Goal: Information Seeking & Learning: Understand process/instructions

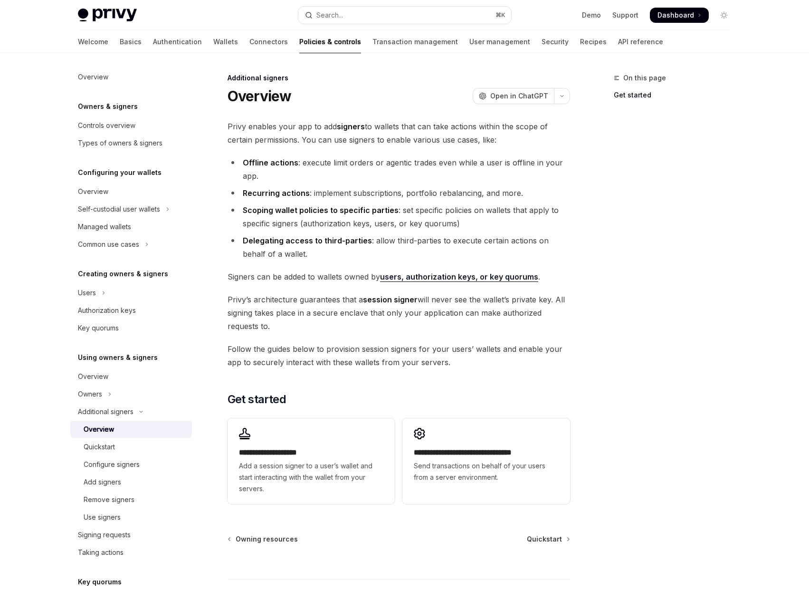
scroll to position [191, 0]
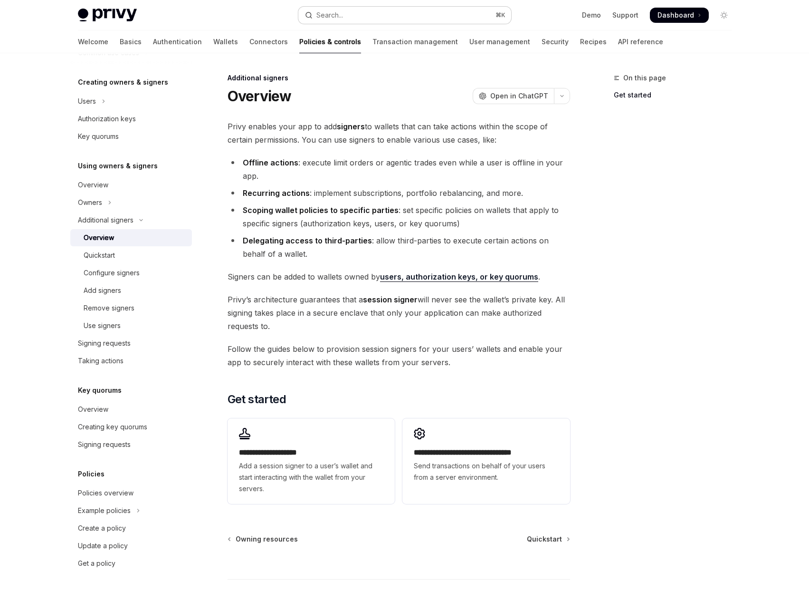
click at [353, 7] on button "Search... ⌘ K" at bounding box center [404, 15] width 213 height 17
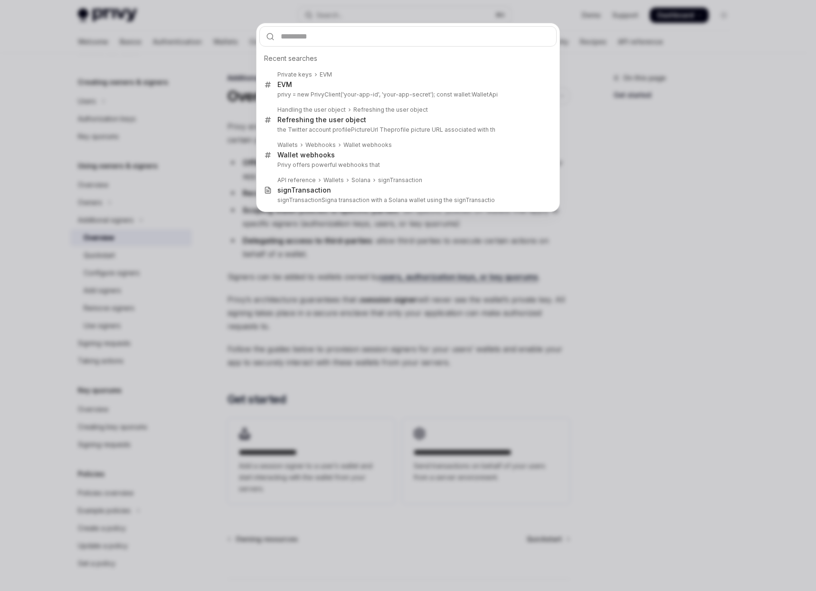
click at [169, 48] on div "Recent searches Private keys EVM EVM privy = new PrivyClient('your-app-id', 'yo…" at bounding box center [408, 295] width 816 height 591
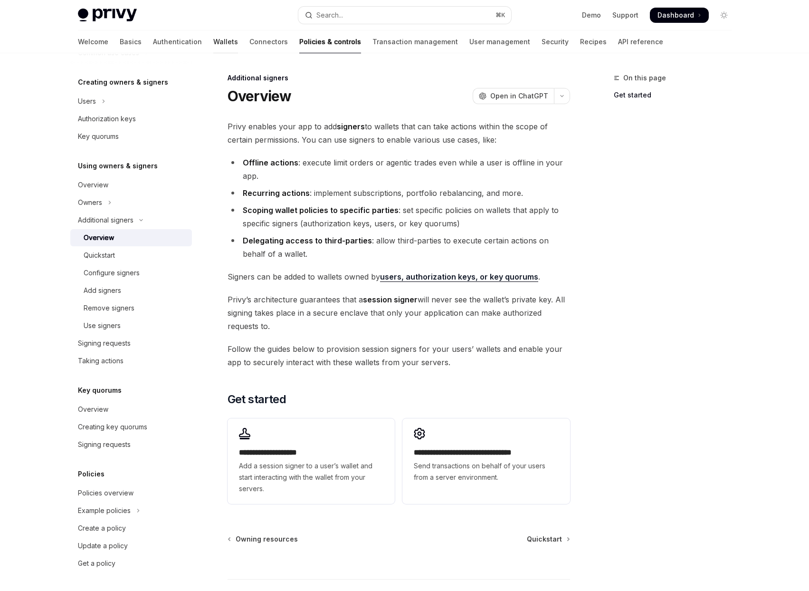
click at [213, 36] on link "Wallets" at bounding box center [225, 41] width 25 height 23
type textarea "*"
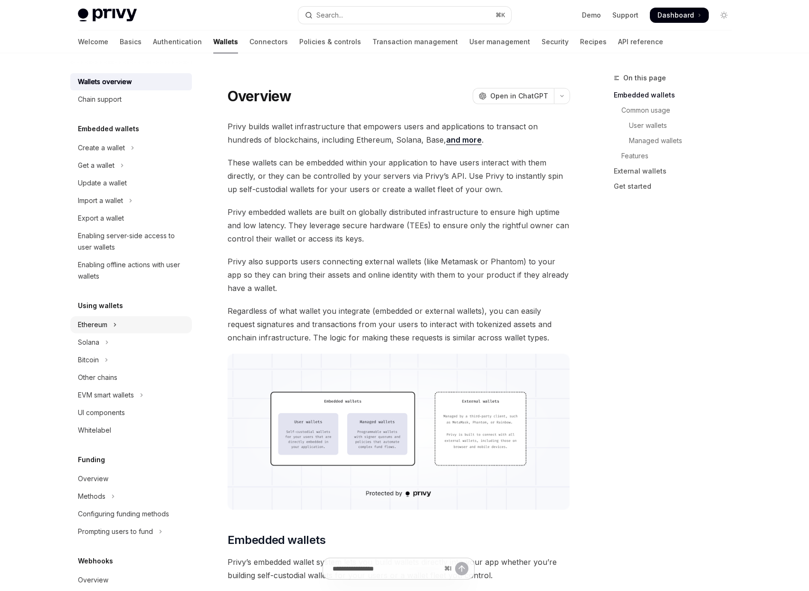
click at [127, 320] on button "Ethereum" at bounding box center [131, 324] width 122 height 17
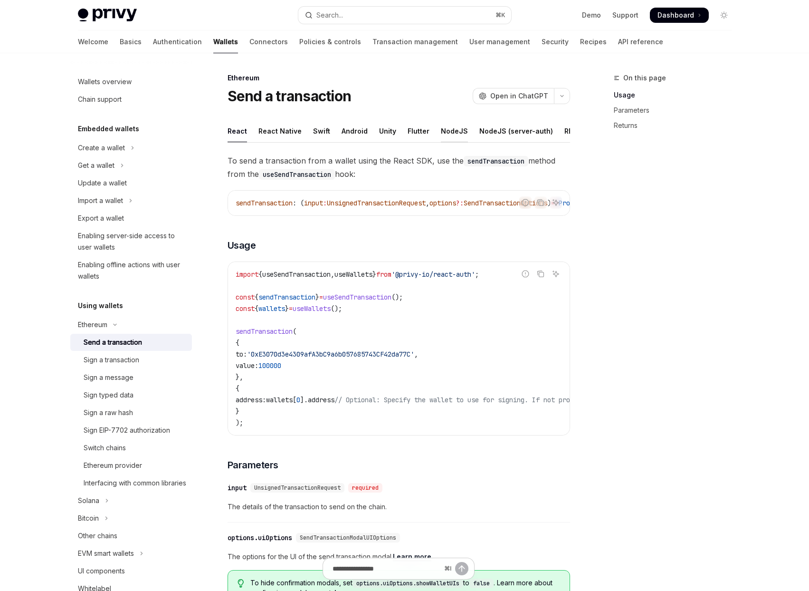
click at [449, 133] on div "NodeJS" at bounding box center [454, 131] width 27 height 22
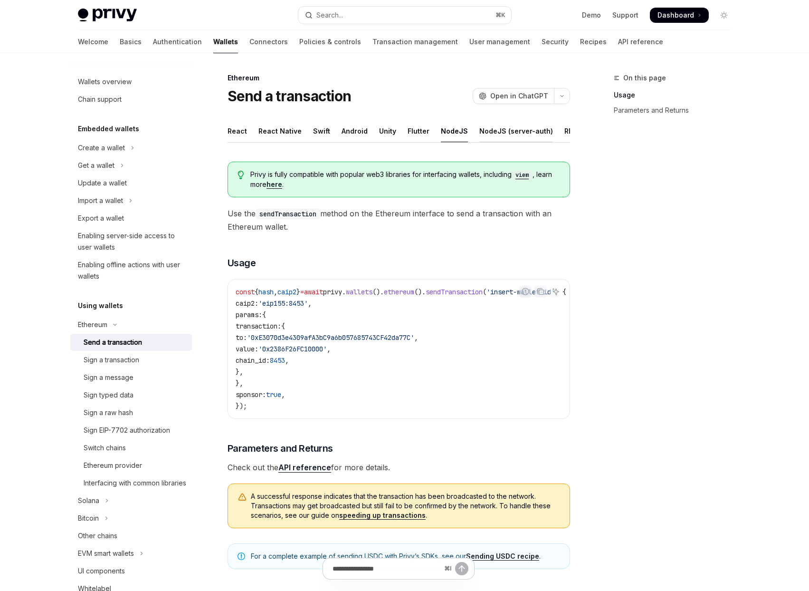
click at [513, 131] on div "NodeJS (server-auth)" at bounding box center [516, 131] width 74 height 22
type textarea "*"
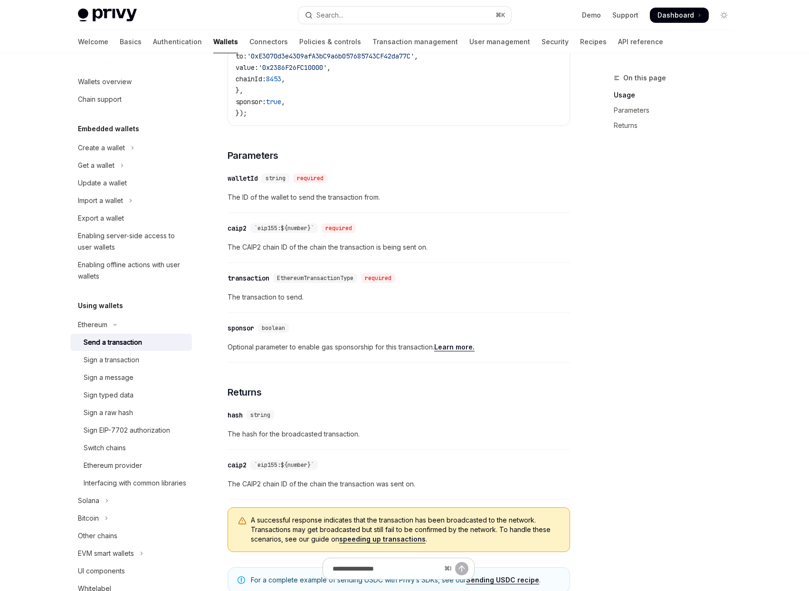
scroll to position [262, 0]
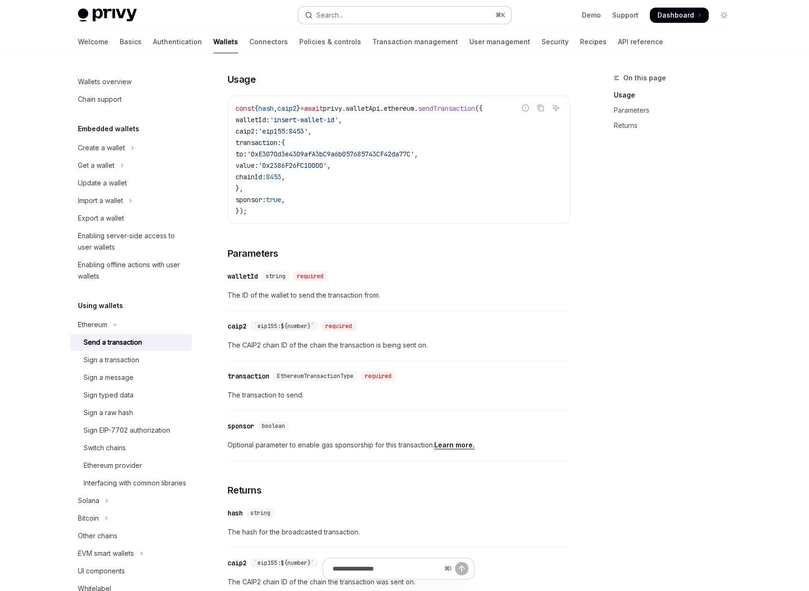
click at [386, 13] on button "Search... ⌘ K" at bounding box center [404, 15] width 213 height 17
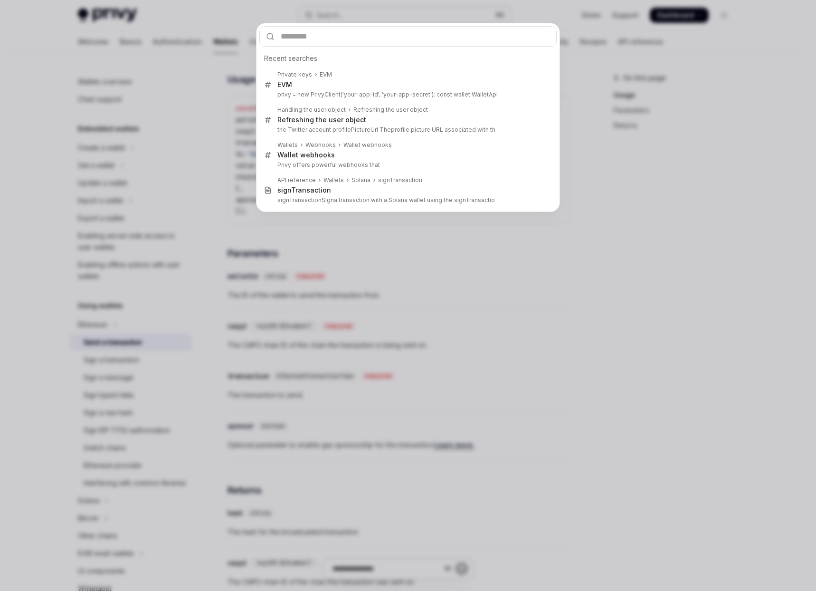
type input "**********"
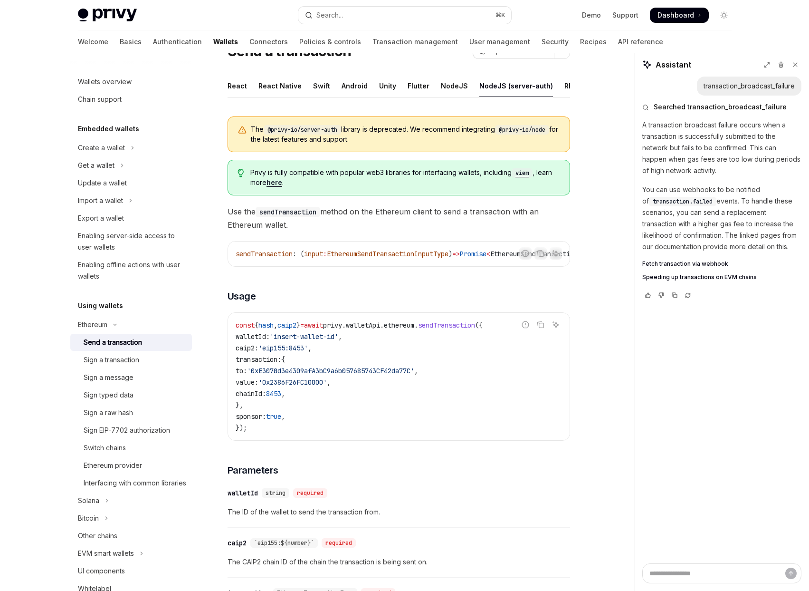
scroll to position [0, 0]
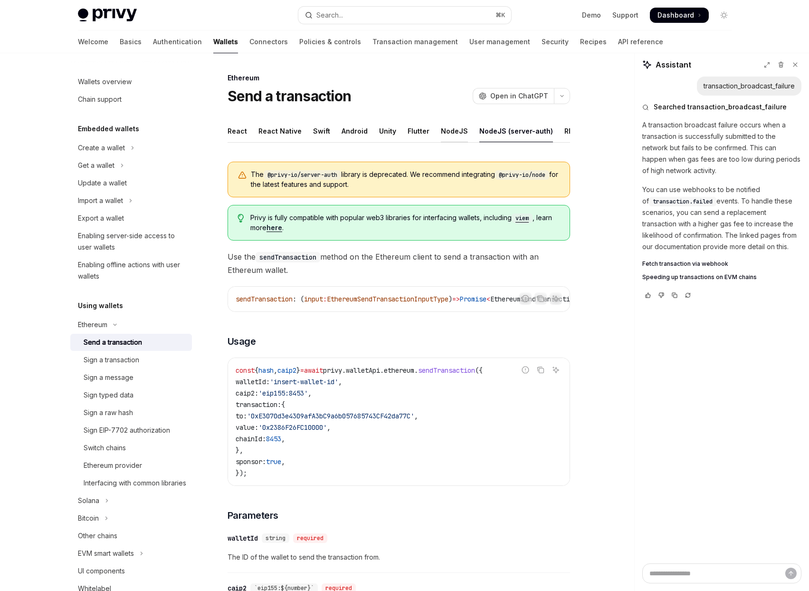
click at [450, 130] on div "NodeJS" at bounding box center [454, 131] width 27 height 22
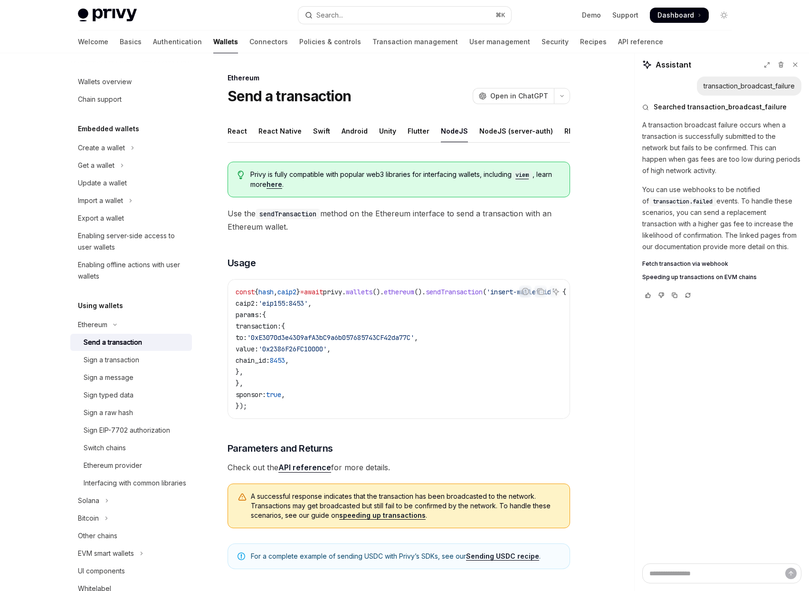
click at [447, 133] on div "NodeJS" at bounding box center [454, 131] width 27 height 22
click at [124, 151] on div "Create a wallet" at bounding box center [101, 147] width 47 height 11
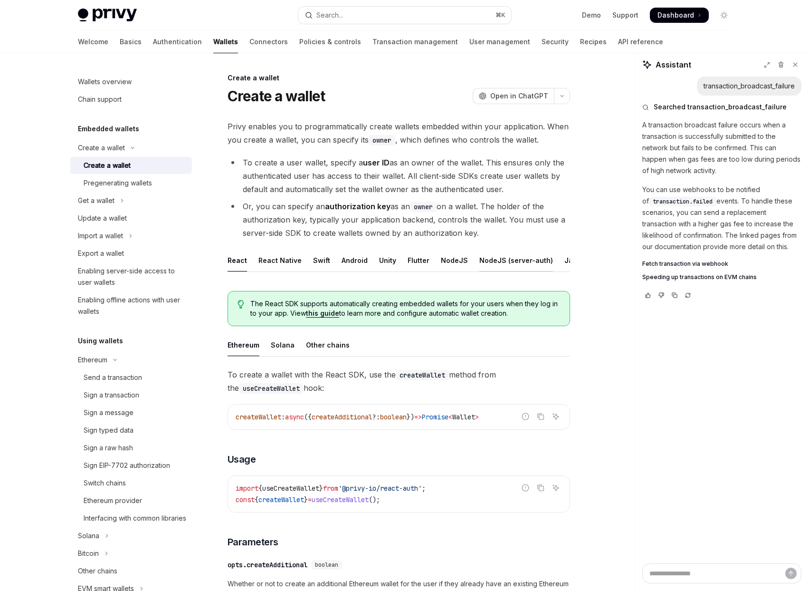
click at [505, 257] on div "NodeJS (server-auth)" at bounding box center [516, 260] width 74 height 22
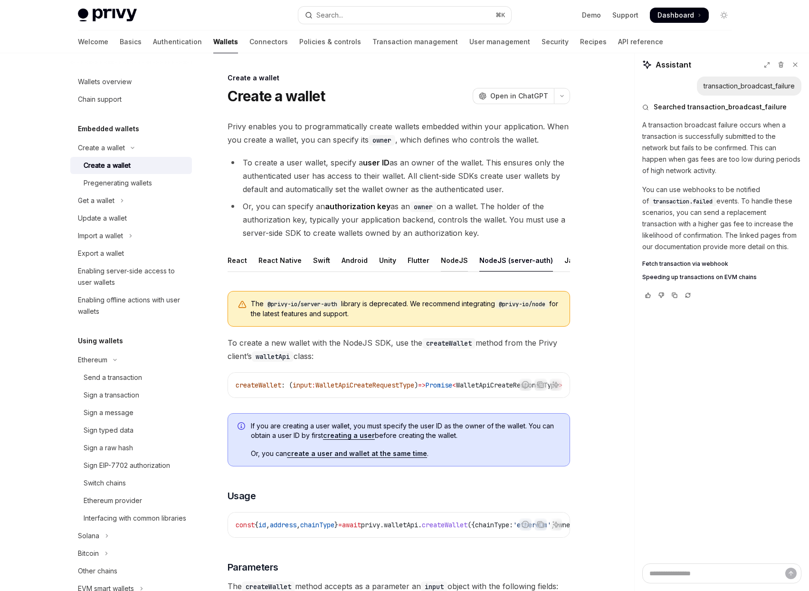
click at [452, 261] on div "NodeJS" at bounding box center [454, 260] width 27 height 22
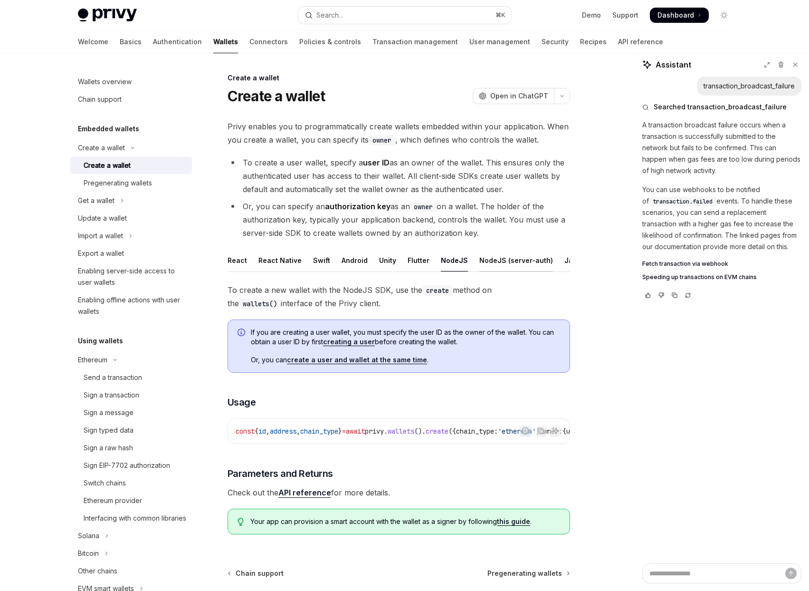
click at [493, 255] on div "NodeJS (server-auth)" at bounding box center [516, 260] width 74 height 22
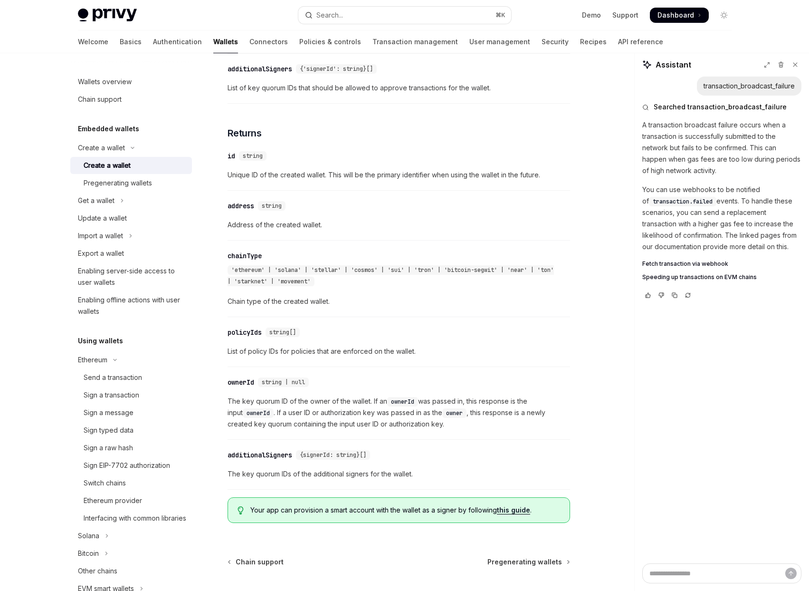
scroll to position [996, 0]
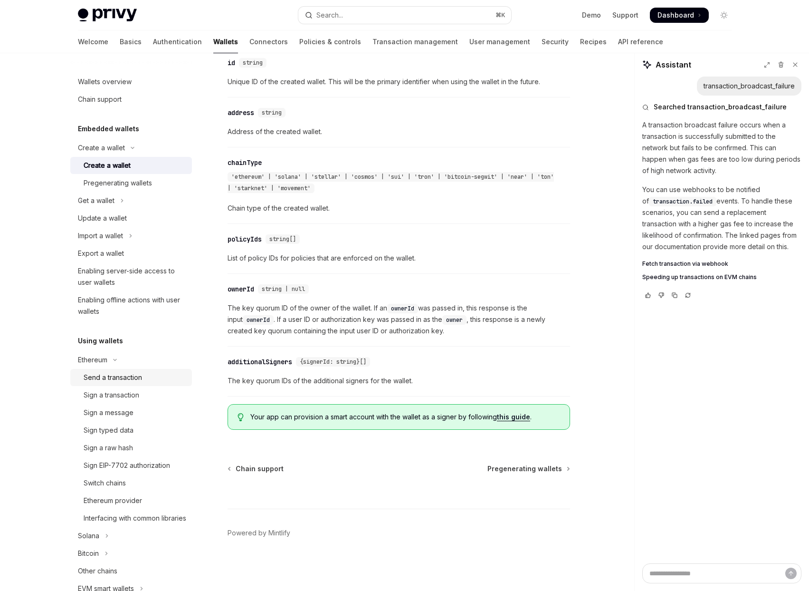
click at [119, 377] on div "Send a transaction" at bounding box center [113, 376] width 58 height 11
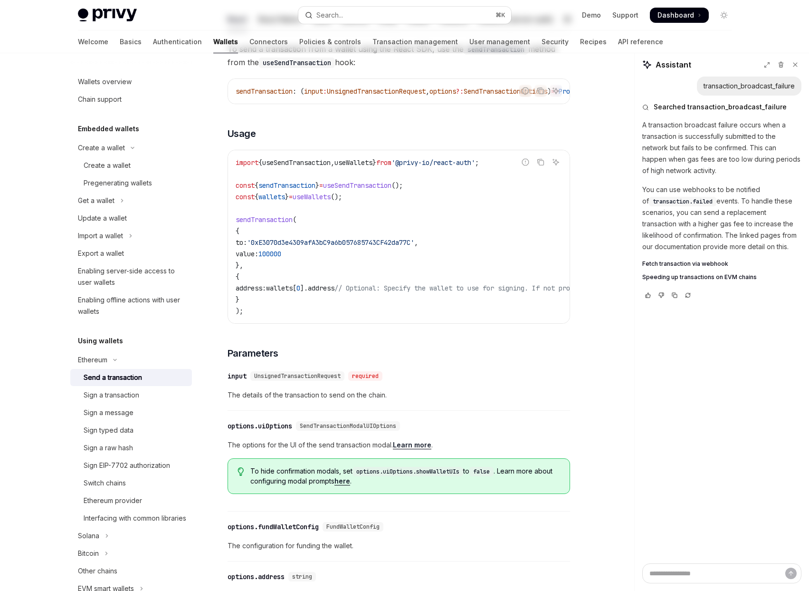
scroll to position [14, 0]
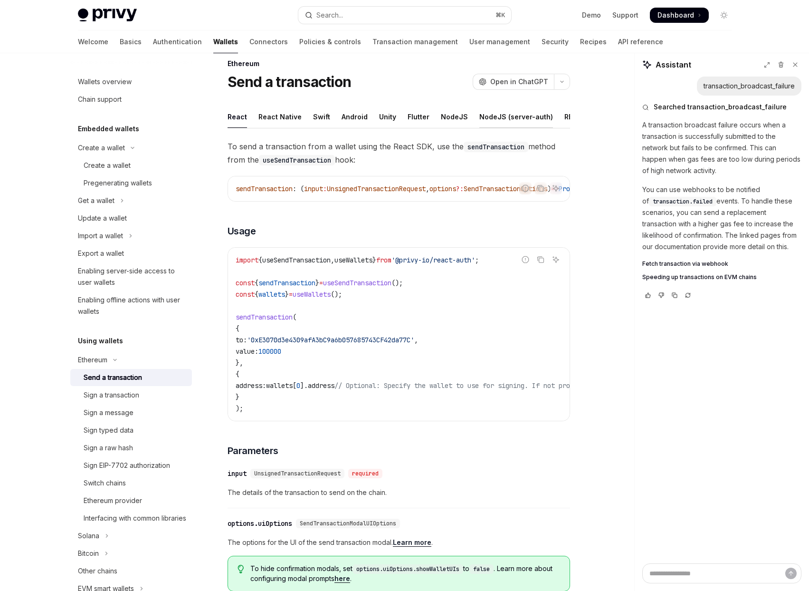
click at [505, 117] on div "NodeJS (server-auth)" at bounding box center [516, 116] width 74 height 22
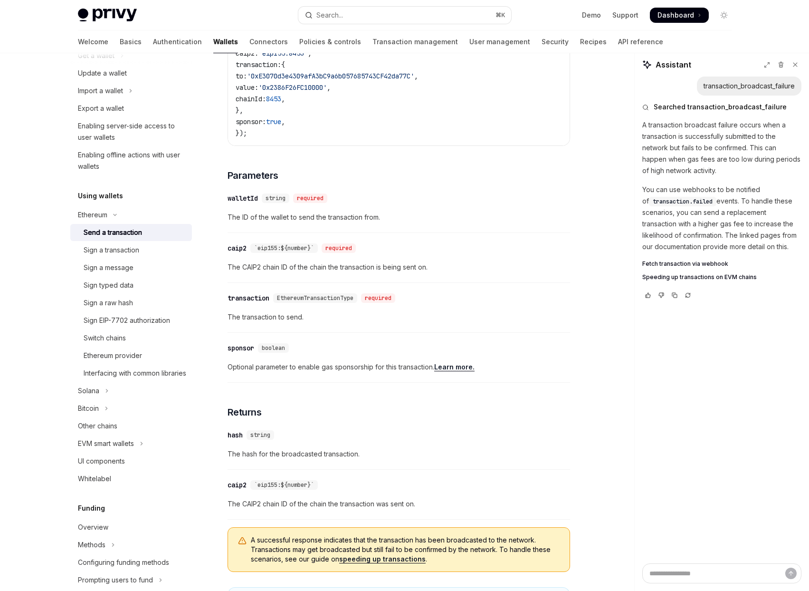
scroll to position [328, 0]
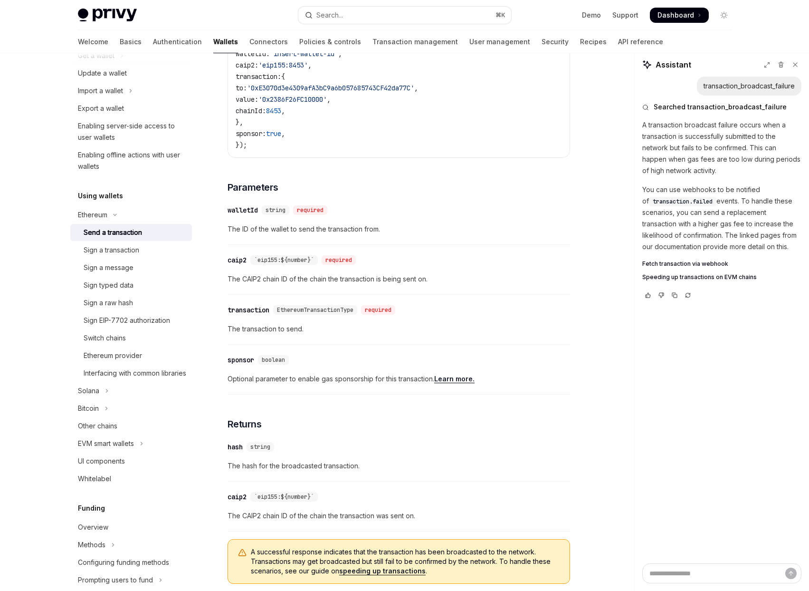
click at [464, 383] on link "Learn more." at bounding box center [454, 378] width 40 height 9
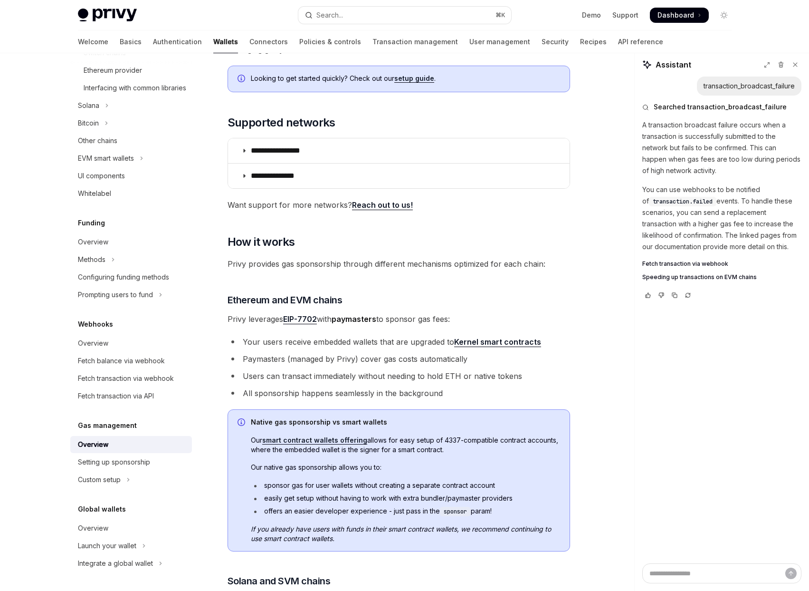
scroll to position [166, 0]
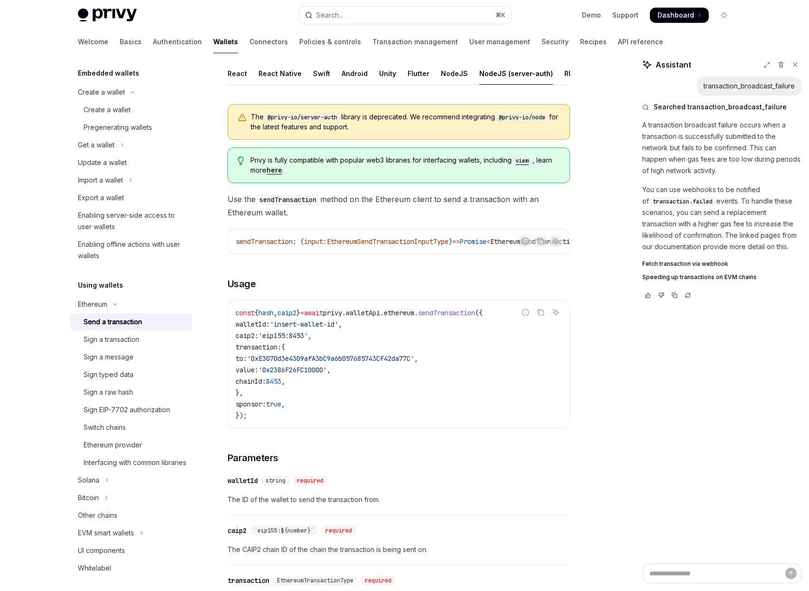
scroll to position [57, 0]
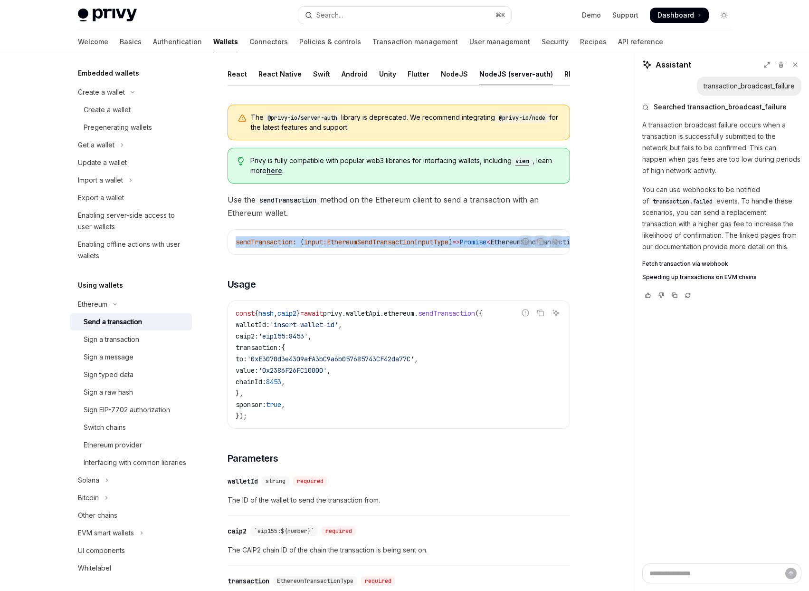
drag, startPoint x: 469, startPoint y: 259, endPoint x: 541, endPoint y: 265, distance: 72.0
click at [541, 255] on div "Report incorrect code Copy Ask AI sendTransaction : ( input : EthereumSendTrans…" at bounding box center [399, 242] width 343 height 26
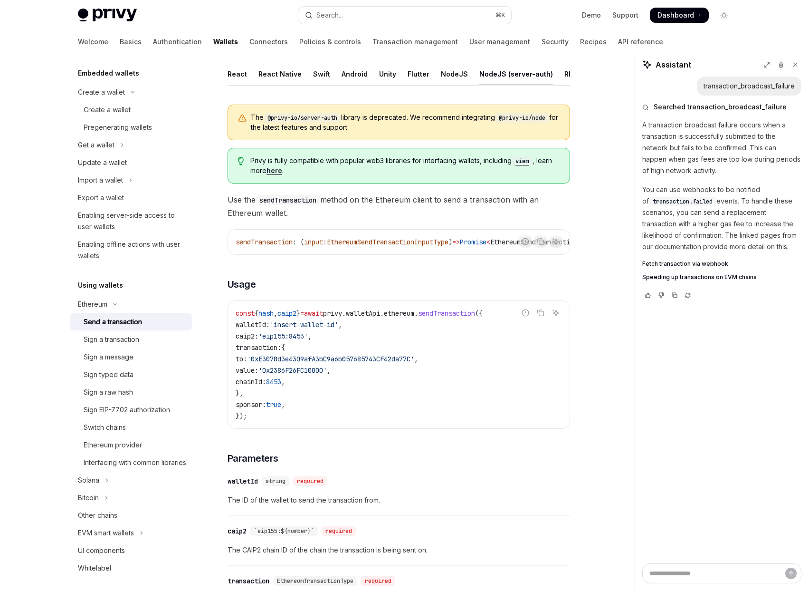
click at [545, 274] on div "The @privy-io/server-auth library is deprecated. We recommend integrating @priv…" at bounding box center [399, 479] width 343 height 765
drag, startPoint x: 541, startPoint y: 251, endPoint x: 505, endPoint y: 250, distance: 35.2
click at [540, 245] on icon "Copy the contents from the code block" at bounding box center [541, 242] width 8 height 8
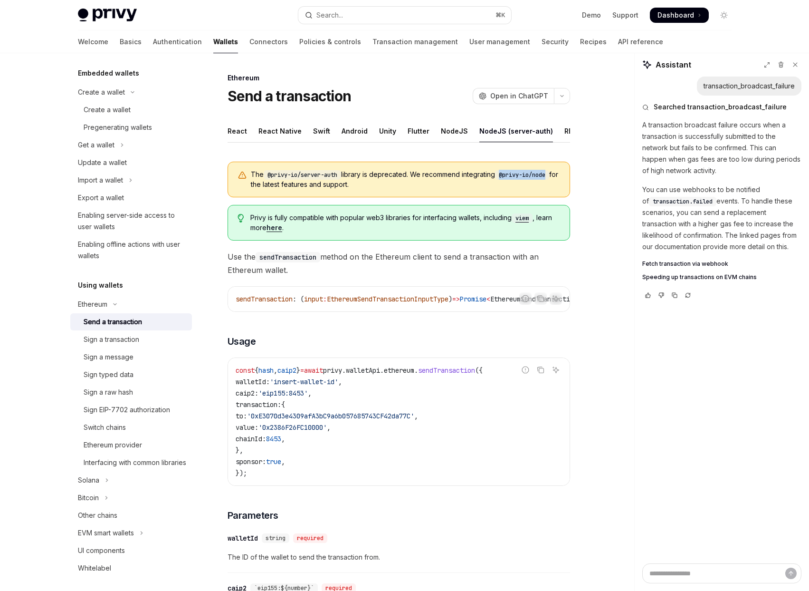
drag, startPoint x: 507, startPoint y: 182, endPoint x: 569, endPoint y: 182, distance: 62.2
click at [569, 182] on div "The @privy-io/server-auth library is deprecated. We recommend integrating @priv…" at bounding box center [399, 180] width 343 height 36
copy code "@privy-io/node"
click at [441, 131] on div "NodeJS" at bounding box center [454, 131] width 27 height 22
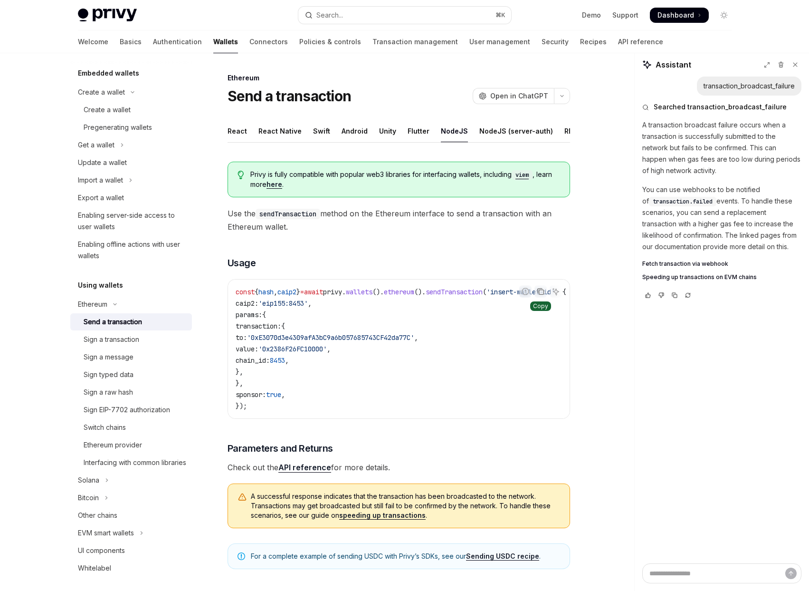
click at [539, 295] on icon "Copy the contents from the code block" at bounding box center [541, 292] width 5 height 5
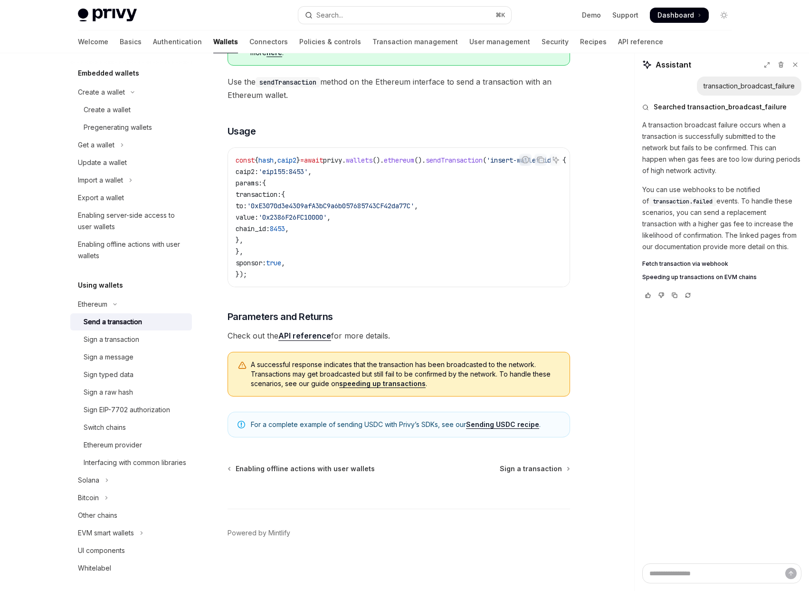
click at [515, 424] on link "Sending USDC recipe" at bounding box center [502, 424] width 73 height 9
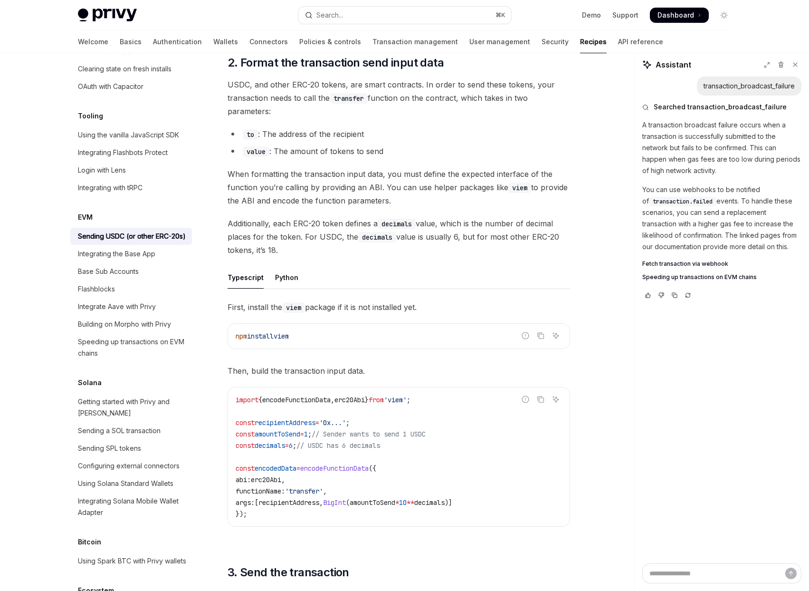
scroll to position [561, 0]
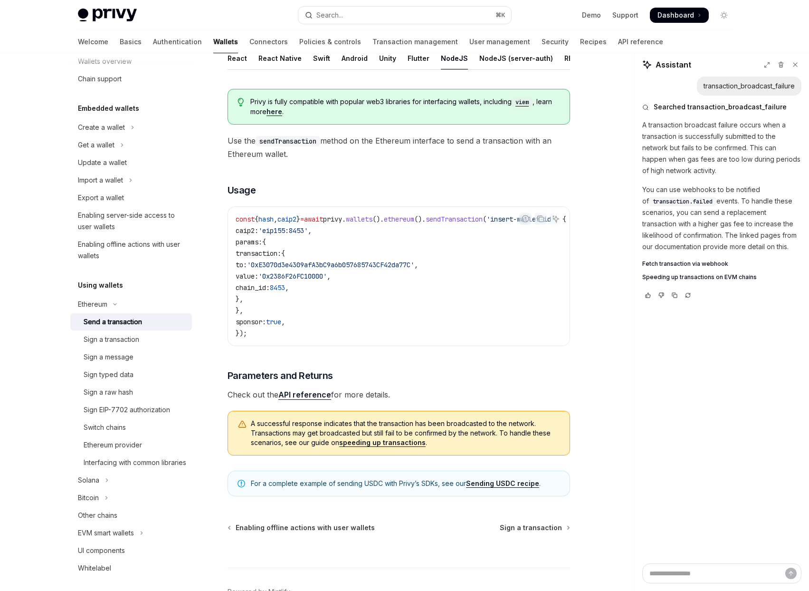
scroll to position [57, 0]
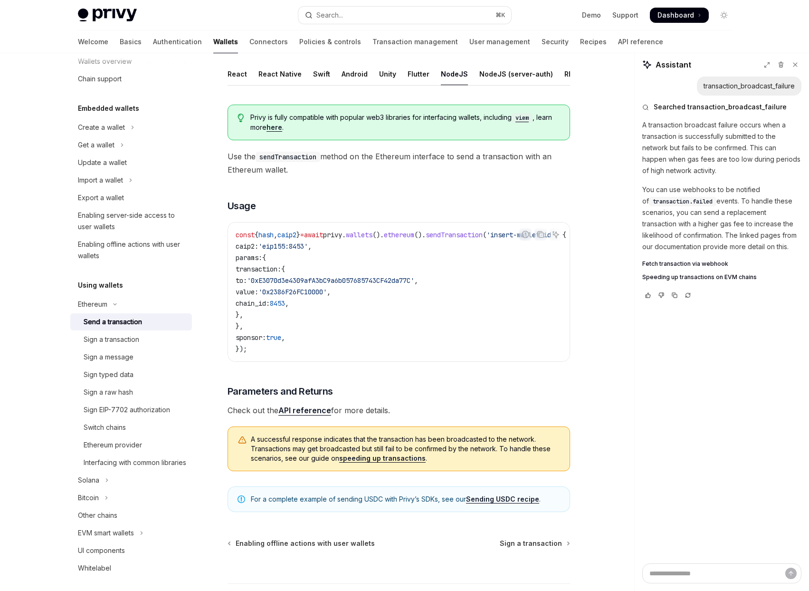
click at [499, 503] on link "Sending USDC recipe" at bounding box center [502, 499] width 73 height 9
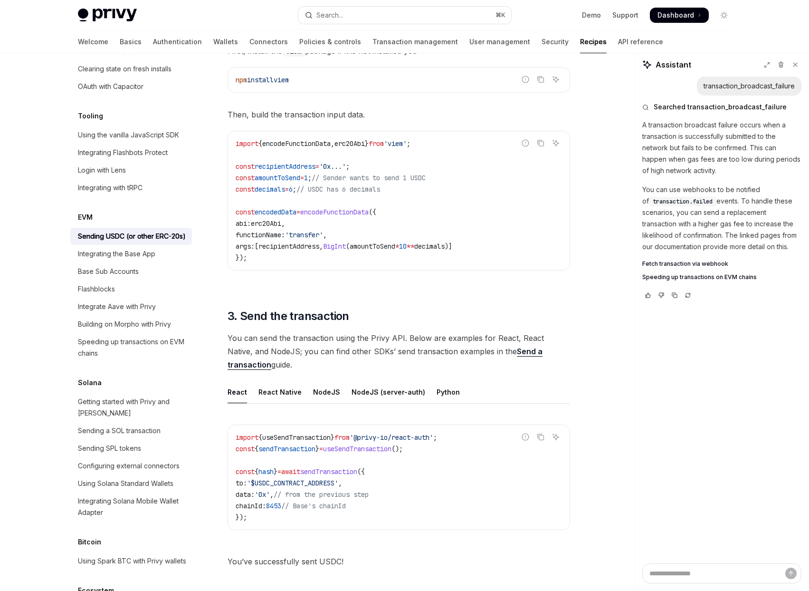
scroll to position [600, 0]
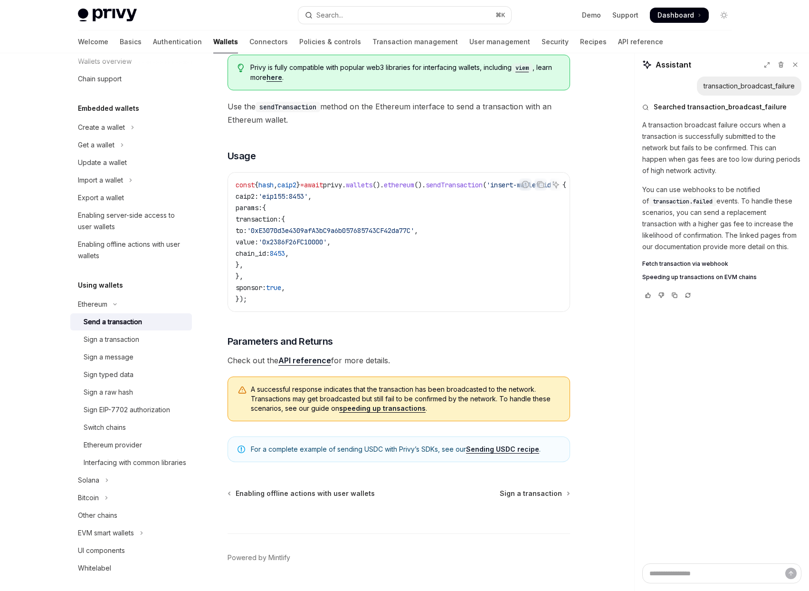
scroll to position [143, 0]
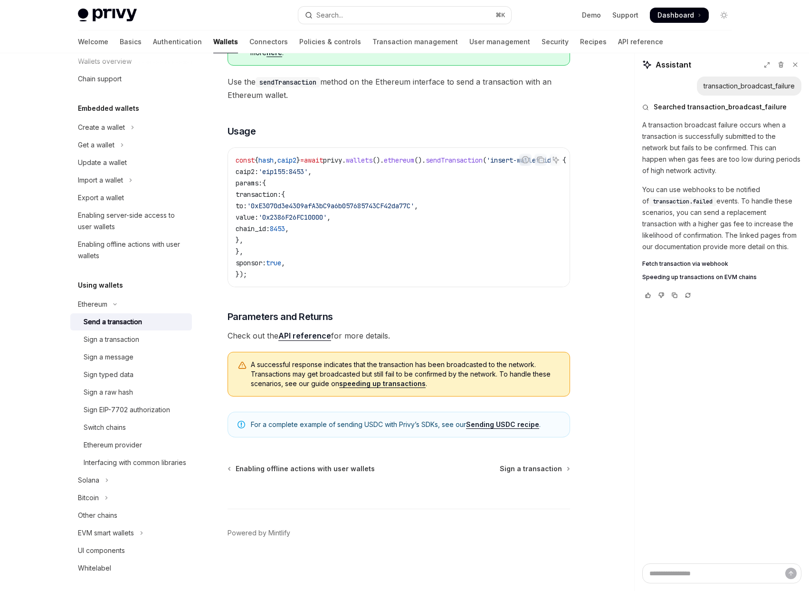
click at [300, 337] on link "API reference" at bounding box center [304, 336] width 53 height 10
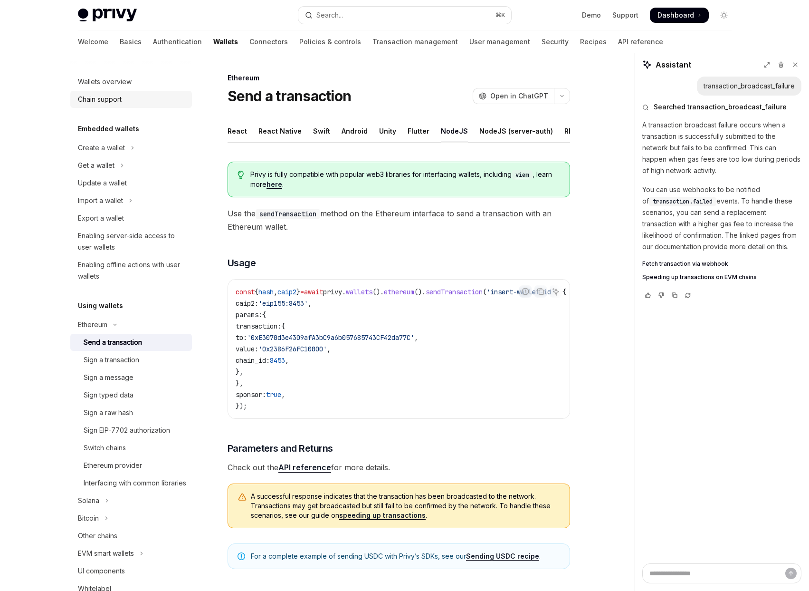
click at [116, 102] on div "Chain support" at bounding box center [100, 99] width 44 height 11
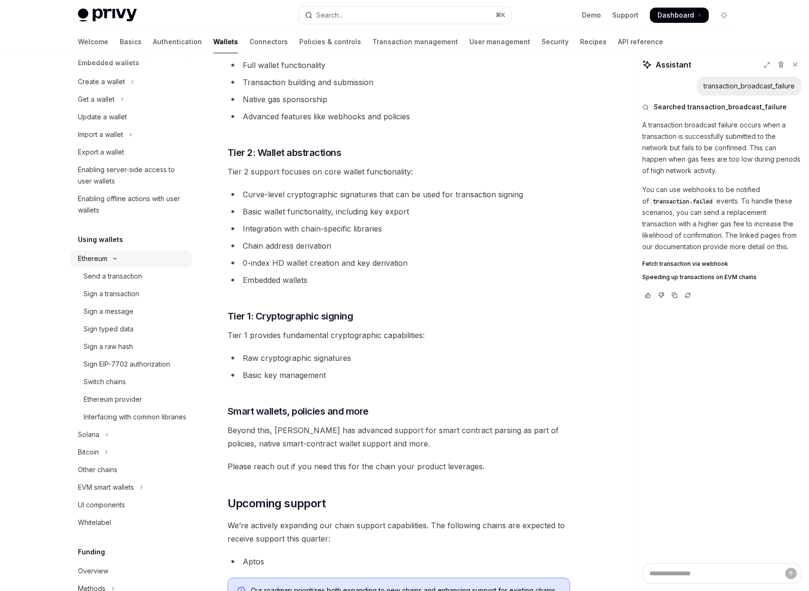
scroll to position [72, 0]
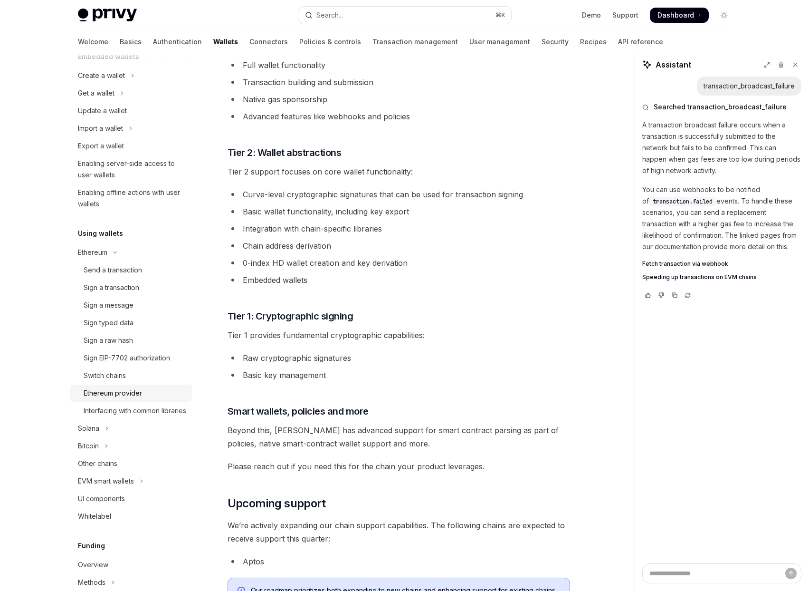
click at [145, 394] on div "Ethereum provider" at bounding box center [135, 392] width 103 height 11
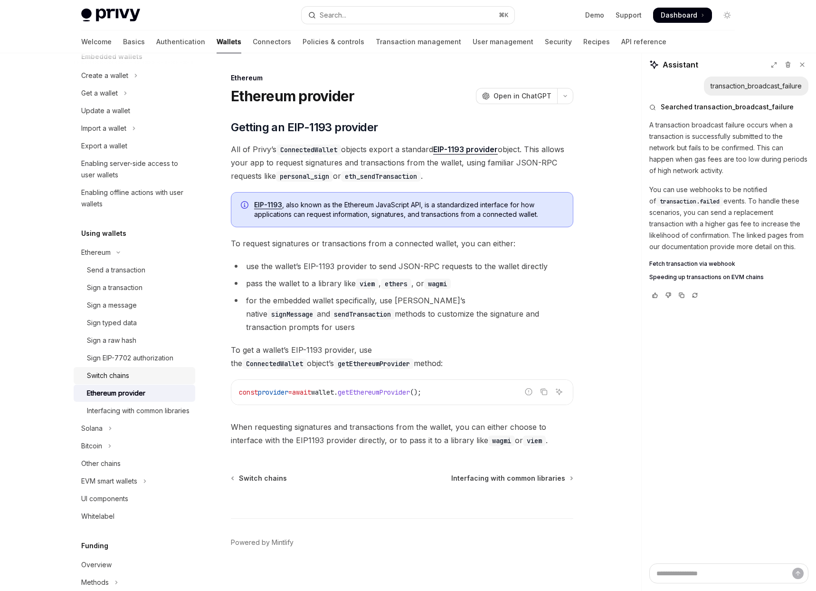
click at [119, 372] on div "Switch chains" at bounding box center [108, 375] width 42 height 11
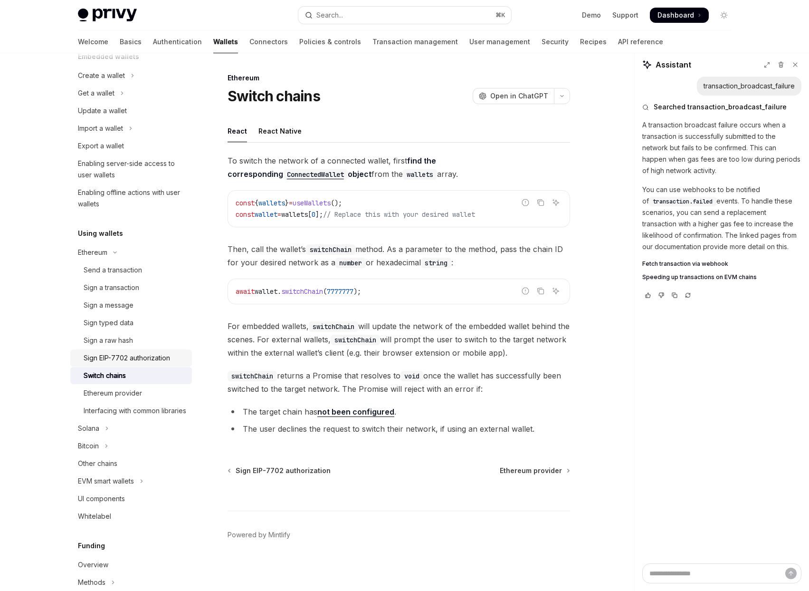
click at [140, 358] on div "Sign EIP-7702 authorization" at bounding box center [127, 357] width 86 height 11
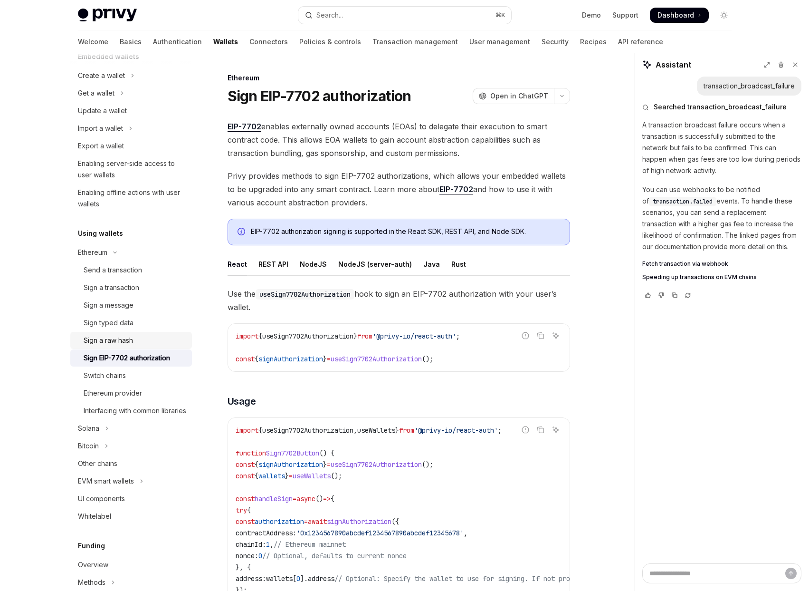
click at [124, 341] on div "Sign a raw hash" at bounding box center [108, 339] width 49 height 11
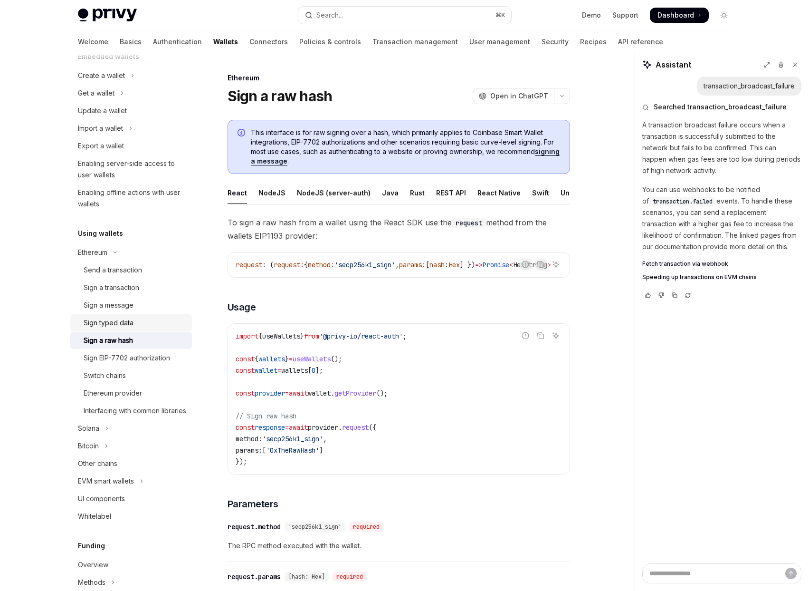
click at [125, 321] on div "Sign typed data" at bounding box center [109, 322] width 50 height 11
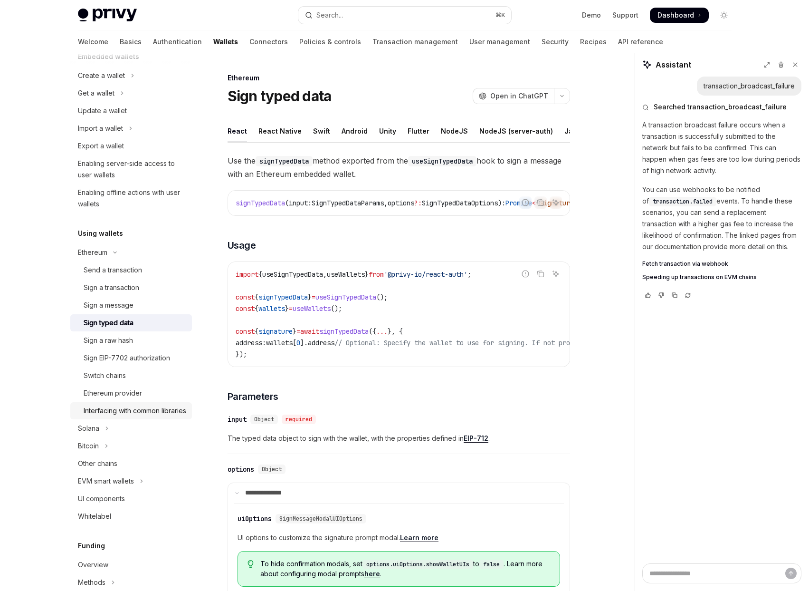
click at [129, 416] on div "Interfacing with common libraries" at bounding box center [135, 410] width 103 height 11
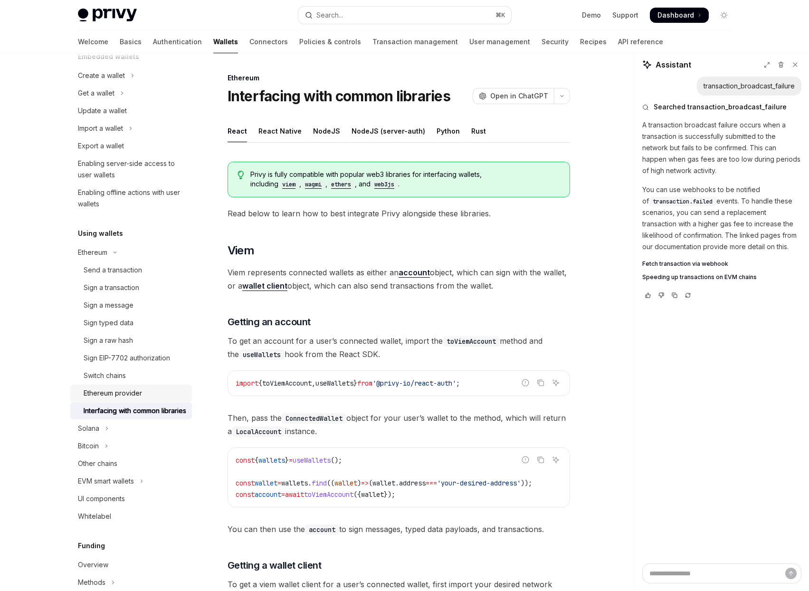
click at [132, 389] on div "Ethereum provider" at bounding box center [113, 392] width 58 height 11
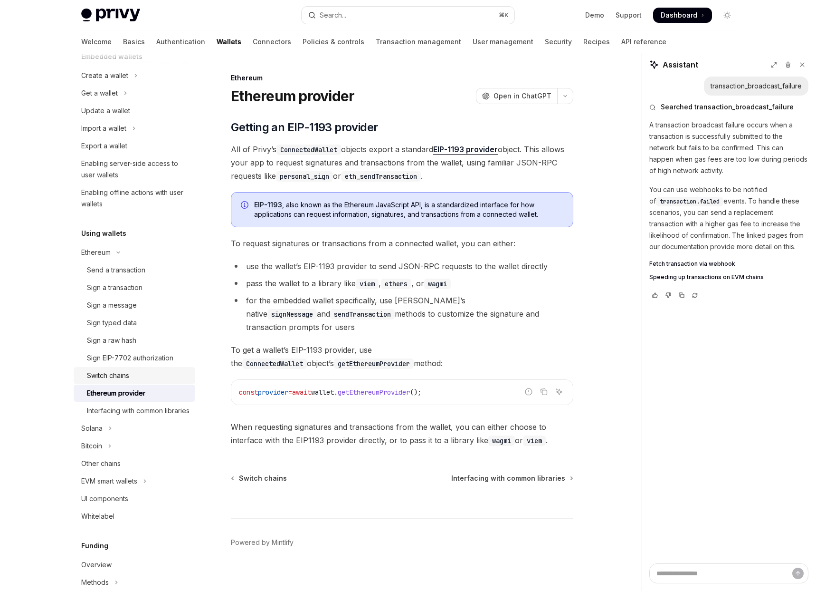
click at [133, 373] on div "Switch chains" at bounding box center [138, 375] width 103 height 11
type textarea "*"
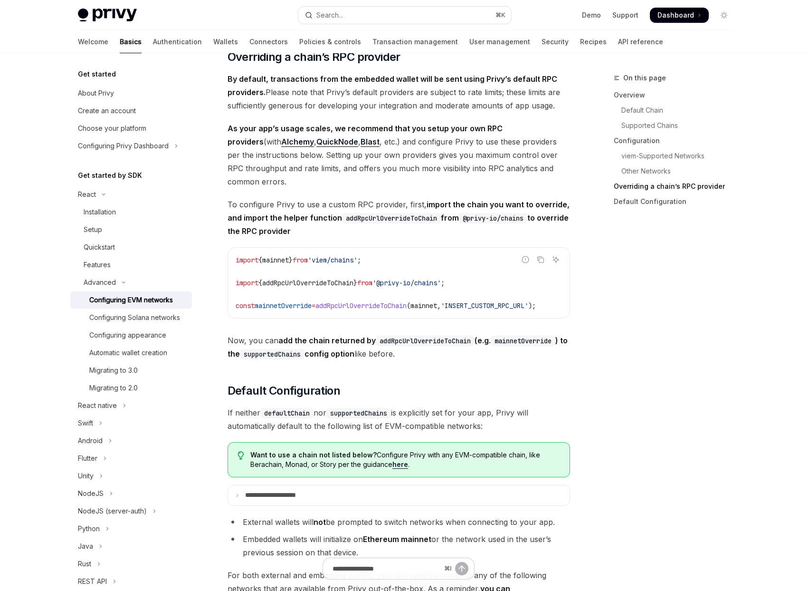
scroll to position [2239, 0]
